Goal: Check status: Check status

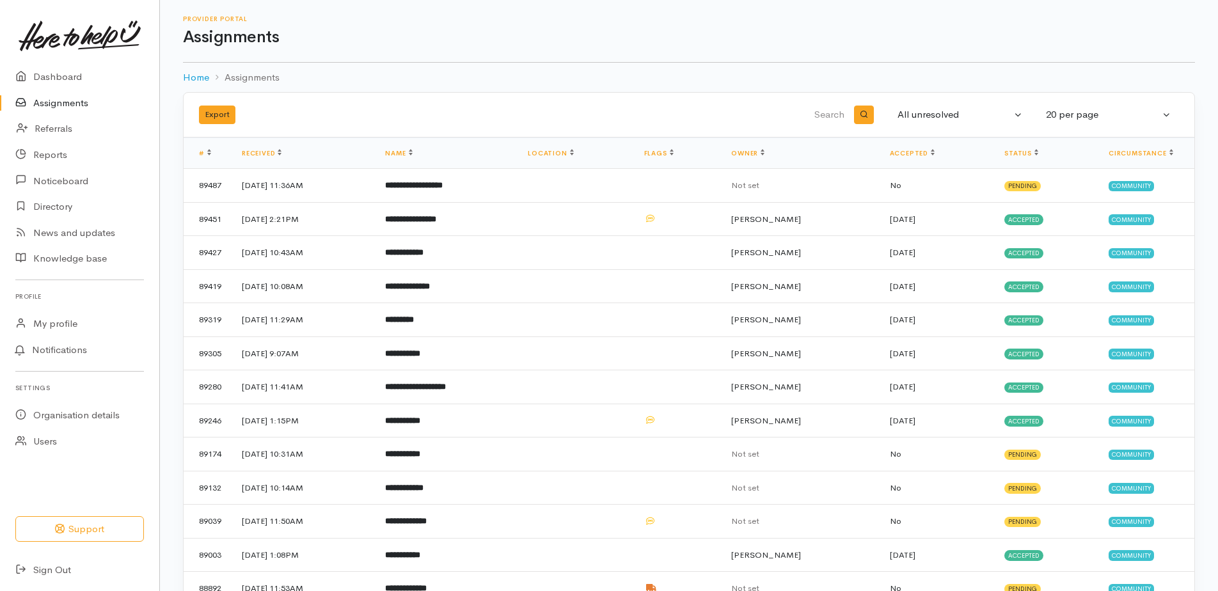
click at [63, 107] on link "Assignments" at bounding box center [79, 103] width 159 height 26
click at [443, 187] on b "**********" at bounding box center [414, 185] width 58 height 8
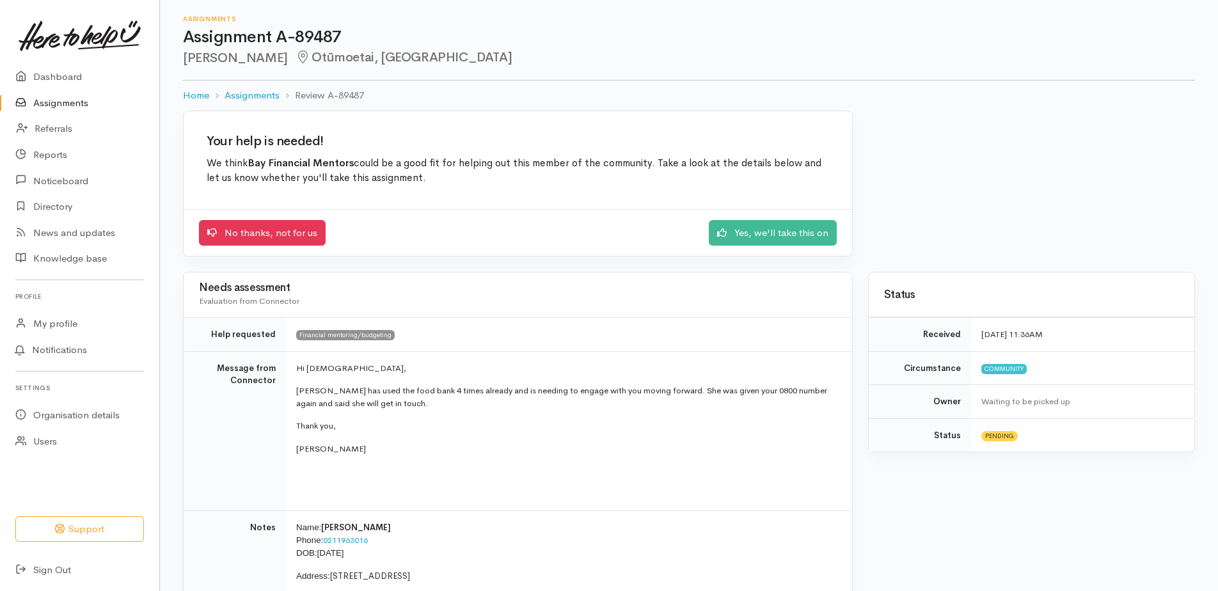
click at [72, 97] on link "Assignments" at bounding box center [79, 103] width 159 height 26
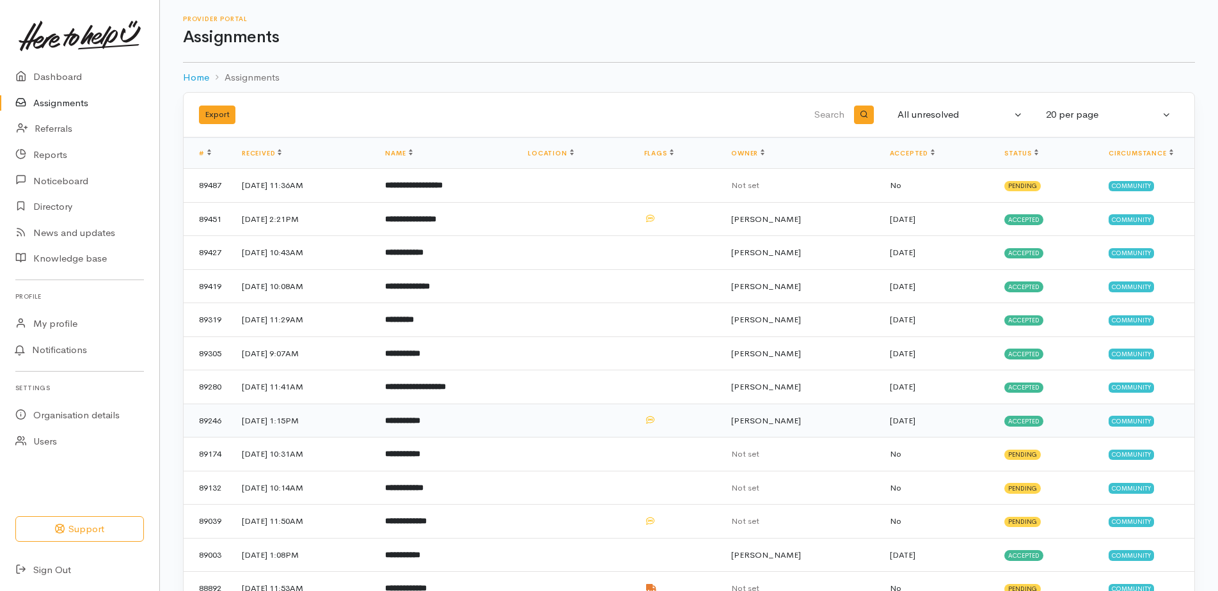
click at [420, 419] on b "**********" at bounding box center [402, 420] width 35 height 8
